Goal: Task Accomplishment & Management: Use online tool/utility

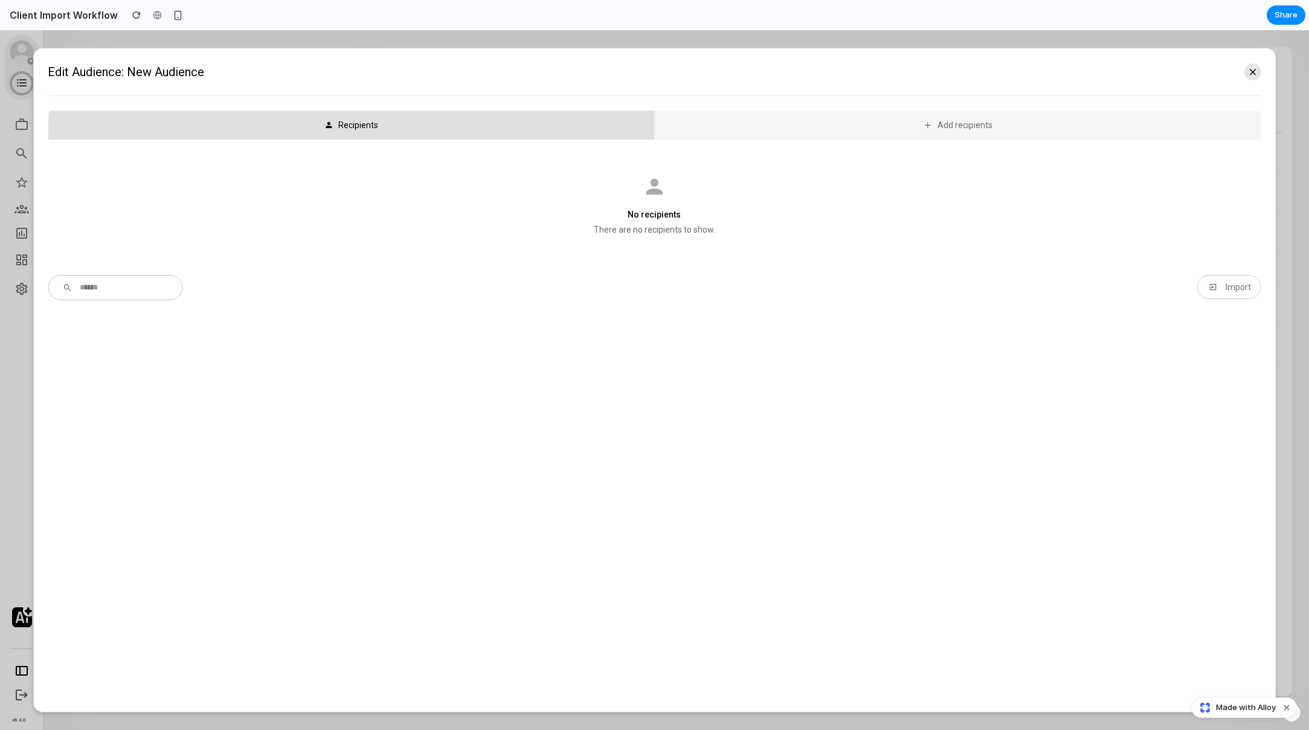
click at [1254, 77] on icon at bounding box center [1253, 71] width 11 height 13
click at [1257, 67] on icon at bounding box center [1253, 71] width 11 height 13
click at [1219, 294] on button "Import" at bounding box center [1229, 287] width 64 height 24
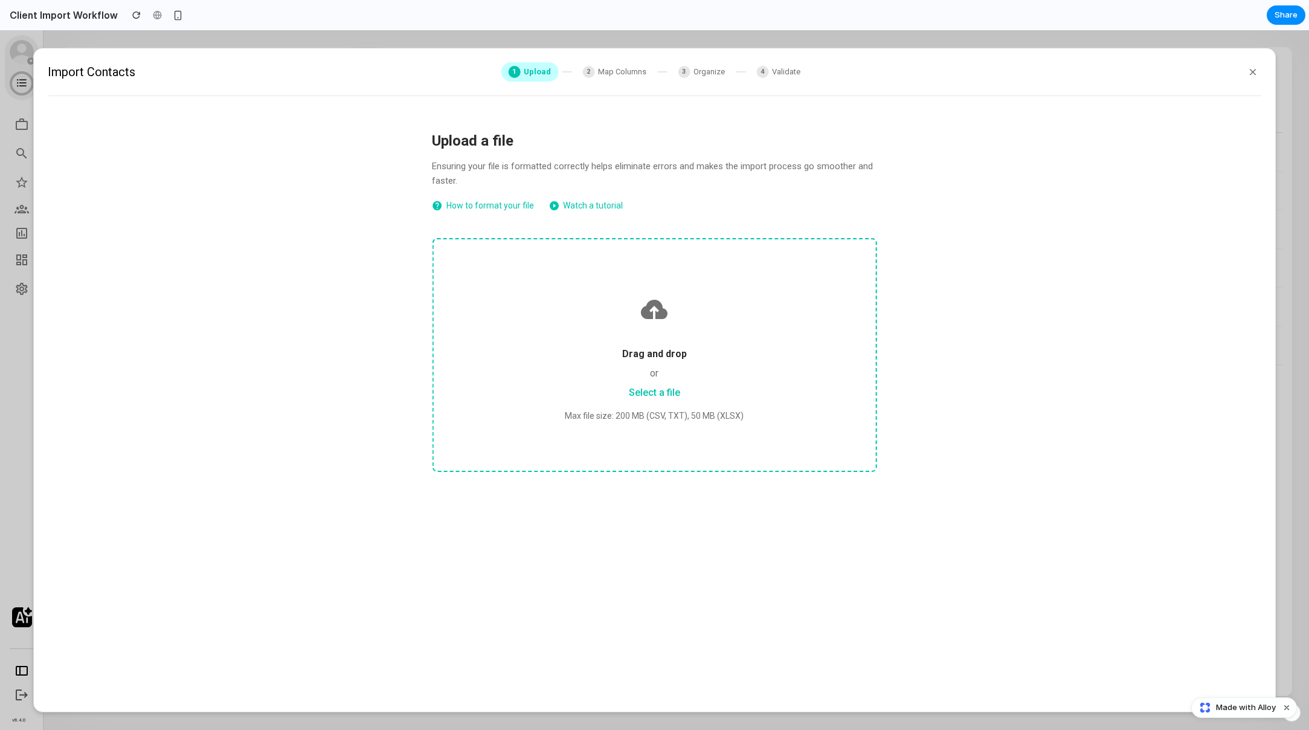
click at [605, 77] on span "Map Columns" at bounding box center [622, 72] width 48 height 12
click at [599, 76] on span "Map Columns" at bounding box center [622, 72] width 48 height 12
click at [593, 73] on div "2 Map Columns" at bounding box center [614, 71] width 79 height 19
click at [594, 216] on div "Upload a file Ensuring your file is formatted correctly helps eliminate errors …" at bounding box center [654, 308] width 483 height 395
click at [593, 206] on link "Watch a tutorial" at bounding box center [586, 206] width 74 height 16
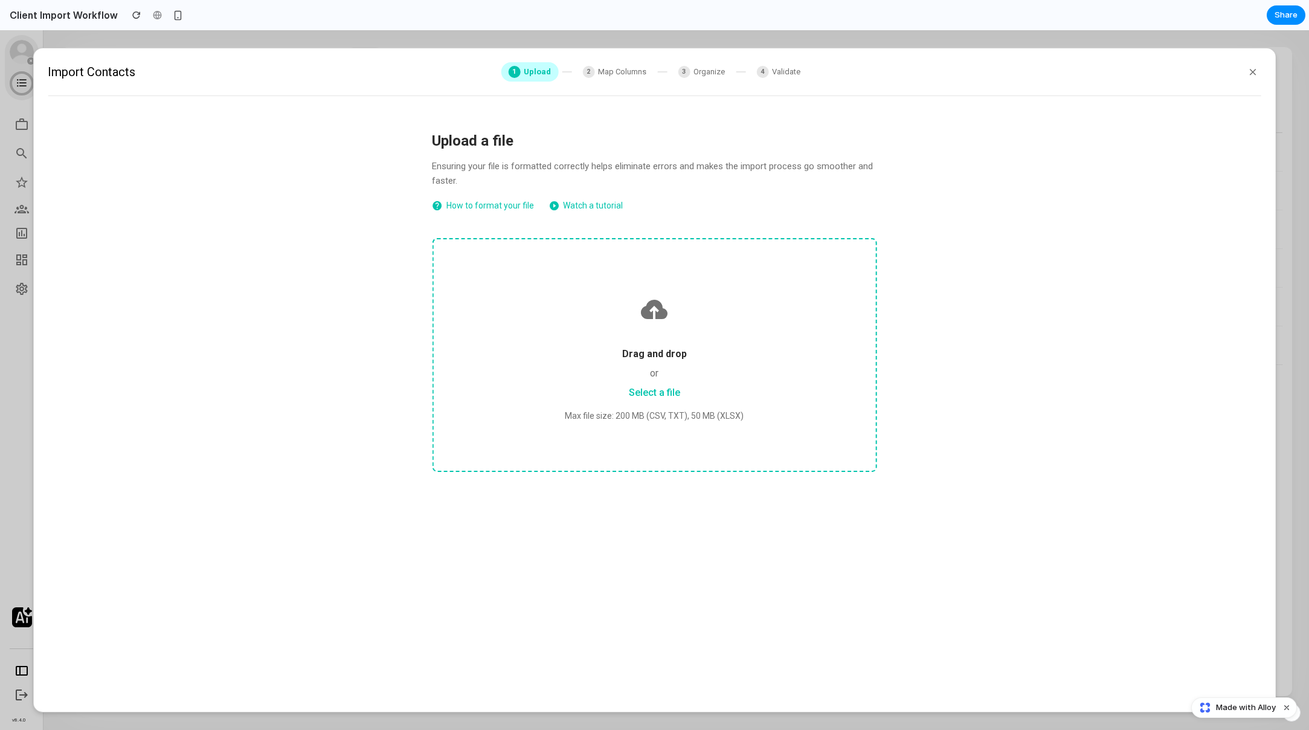
click at [677, 395] on link "Select a file" at bounding box center [654, 392] width 51 height 11
click at [713, 79] on div "3 Organize" at bounding box center [702, 71] width 62 height 19
click at [707, 69] on span "Organize" at bounding box center [709, 72] width 31 height 12
click at [611, 73] on span "Map Columns" at bounding box center [622, 72] width 48 height 12
click at [717, 68] on span "Organize" at bounding box center [709, 72] width 31 height 12
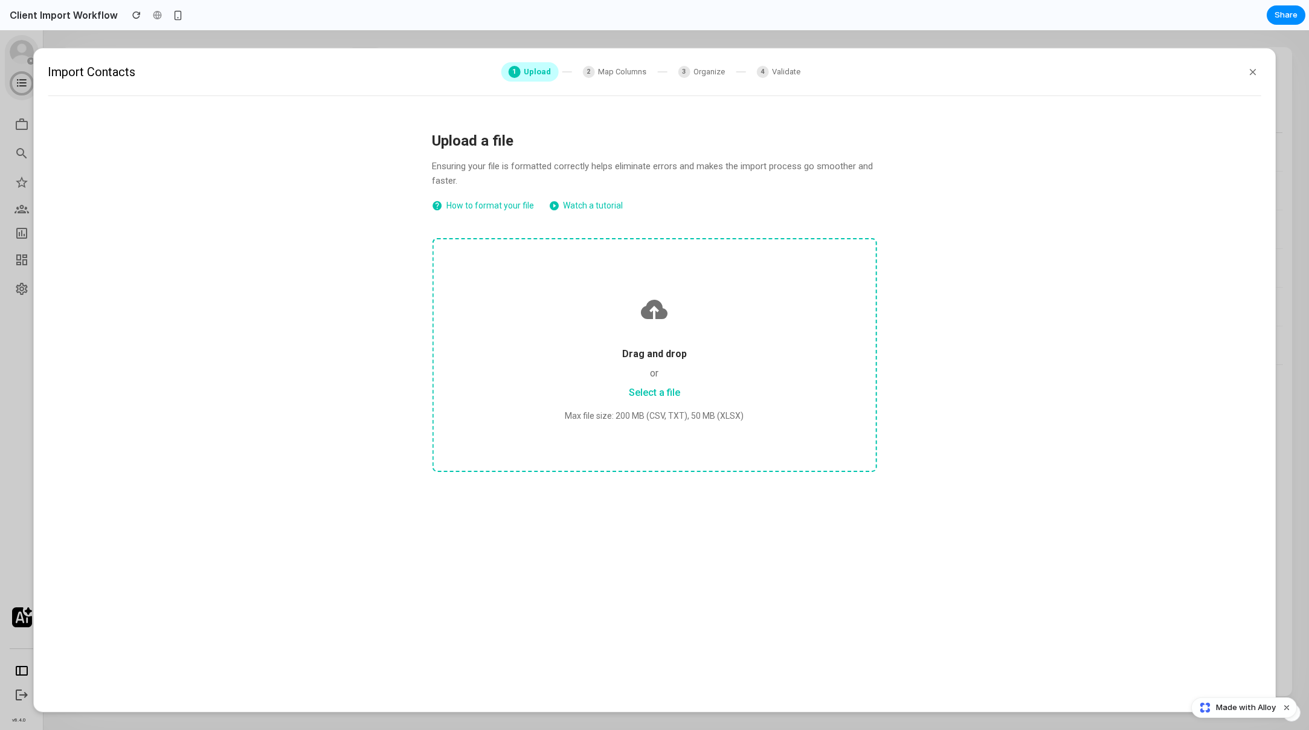
click at [793, 79] on div "4 Validate" at bounding box center [778, 71] width 59 height 19
click at [786, 74] on span "Validate" at bounding box center [786, 72] width 28 height 12
click at [644, 401] on div "Drag and drop or Select a file Max file size: 200 MB (CSV, TXT), 50 MB (XLSX)" at bounding box center [654, 355] width 445 height 234
